Goal: Check status: Check status

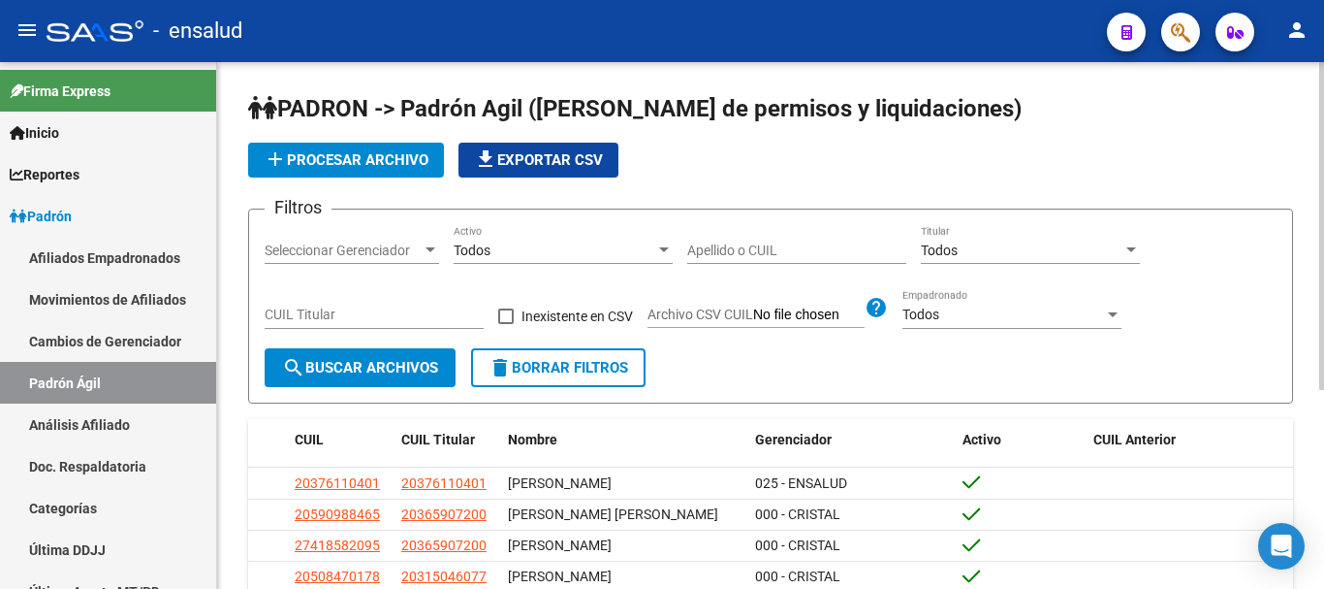
click at [383, 315] on input "CUIL Titular" at bounding box center [374, 314] width 219 height 16
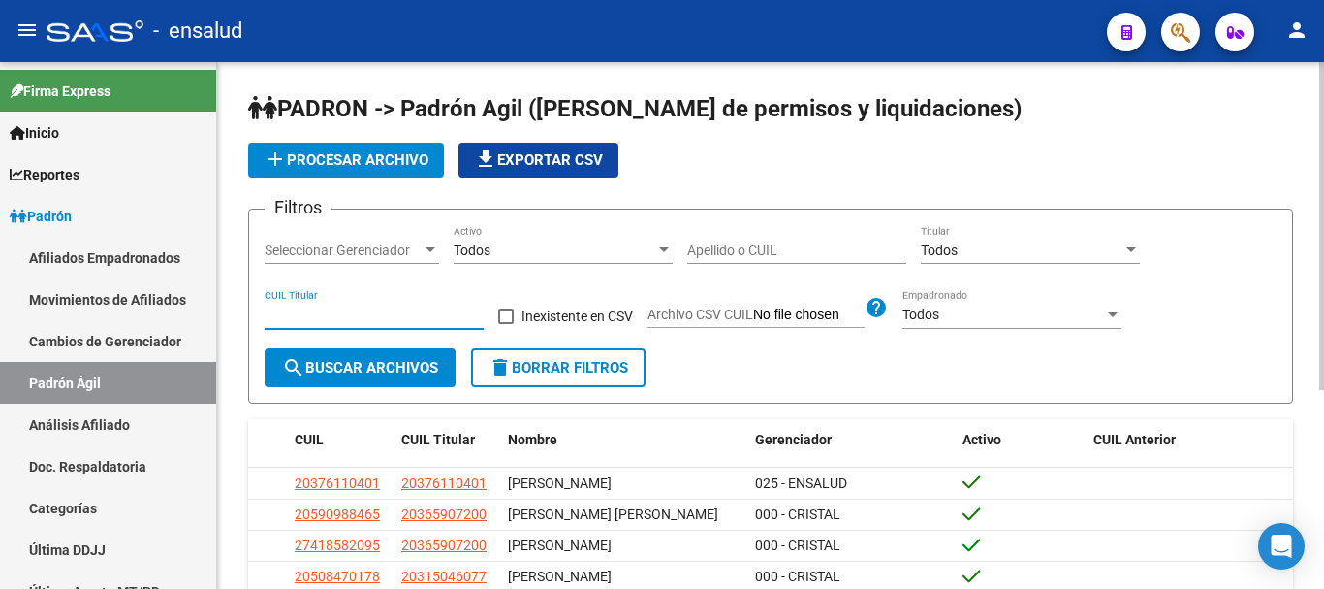
paste input "23-46438399-9"
type input "23-46438399-9"
click at [371, 359] on button "search Buscar Archivos" at bounding box center [360, 367] width 191 height 39
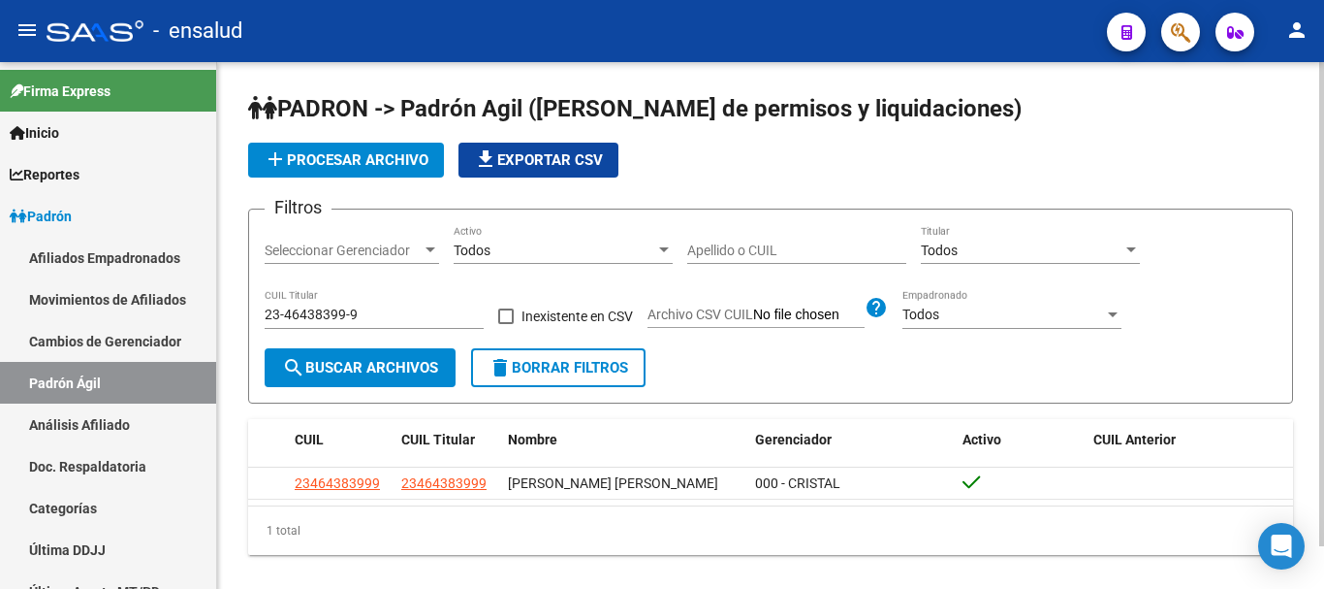
click at [745, 534] on div "1 total" at bounding box center [770, 530] width 1045 height 48
